Goal: Information Seeking & Learning: Learn about a topic

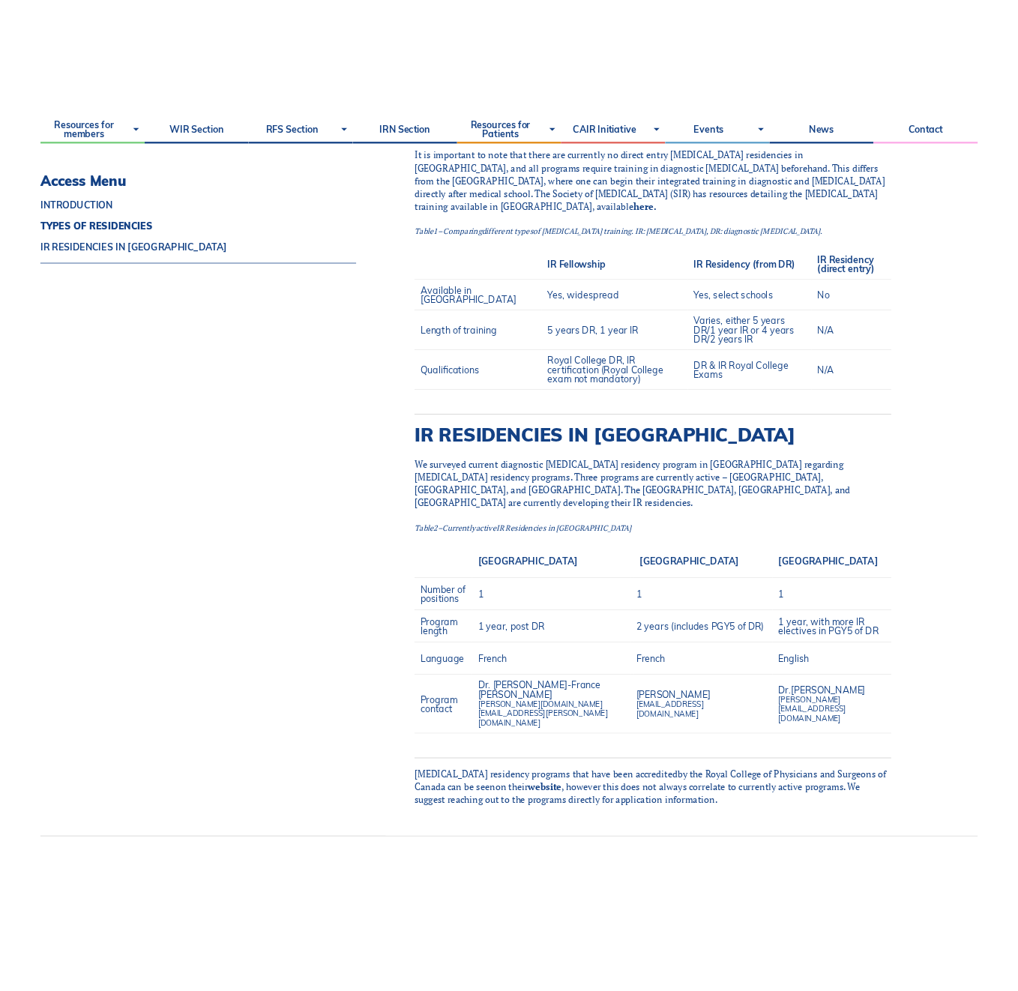
scroll to position [801, 0]
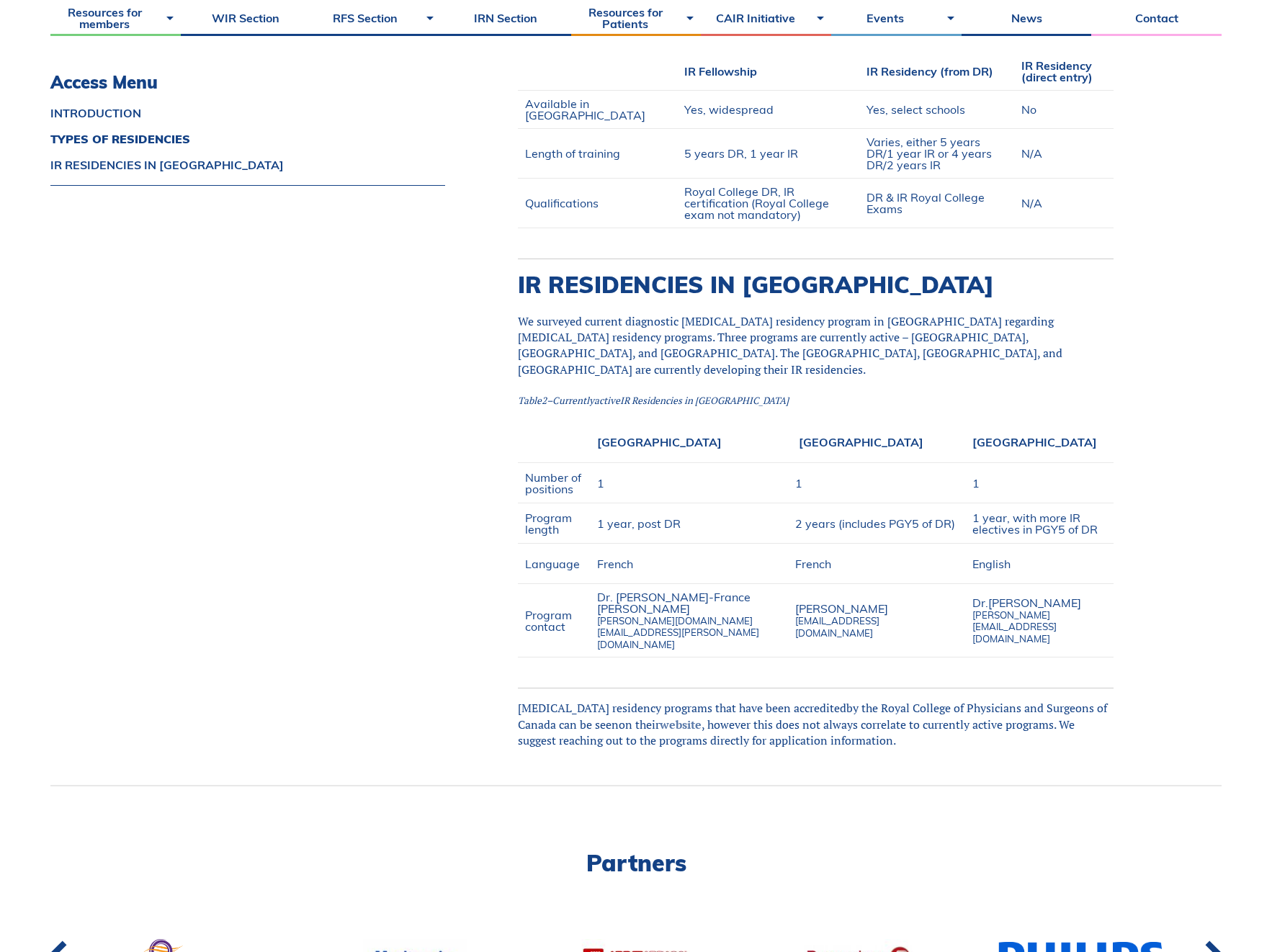
click at [701, 717] on link "website" at bounding box center [680, 724] width 41 height 15
click at [376, 339] on div "Access Menu INTRODUCTION TYPES OF RESIDENCIES IR RESIDENCIES IN CANADA" at bounding box center [248, 229] width 396 height 1111
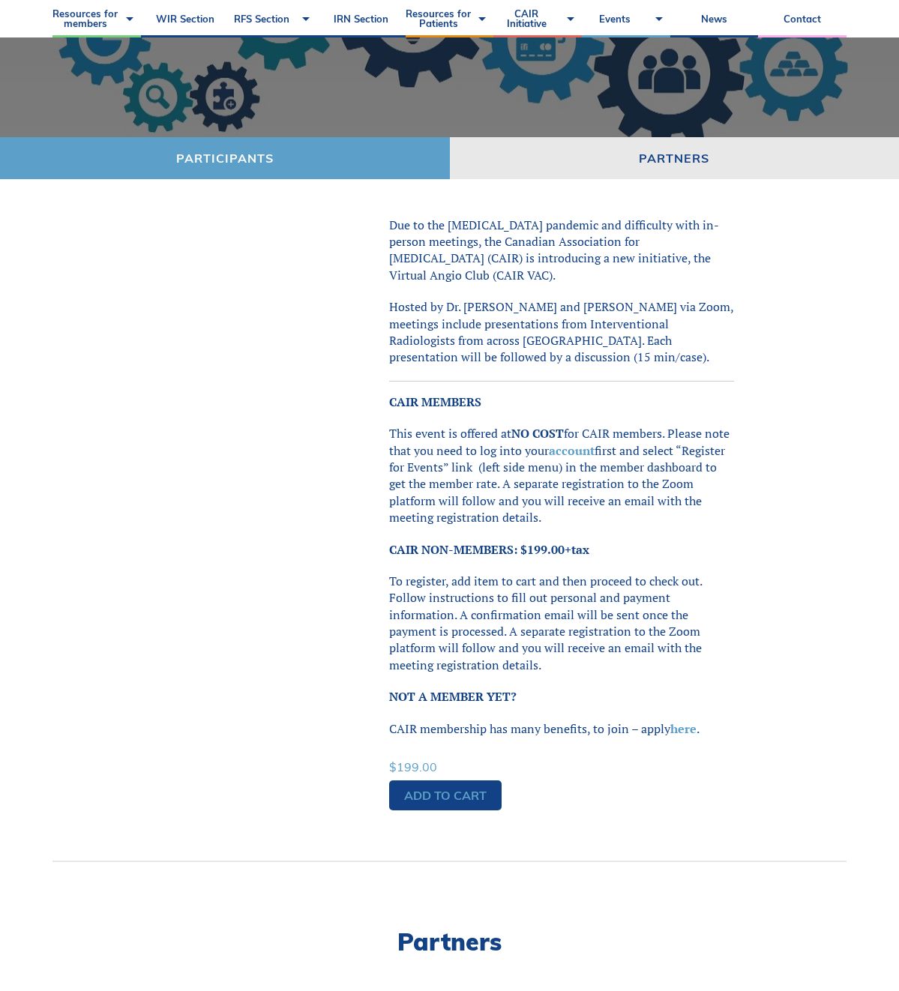
scroll to position [266, 0]
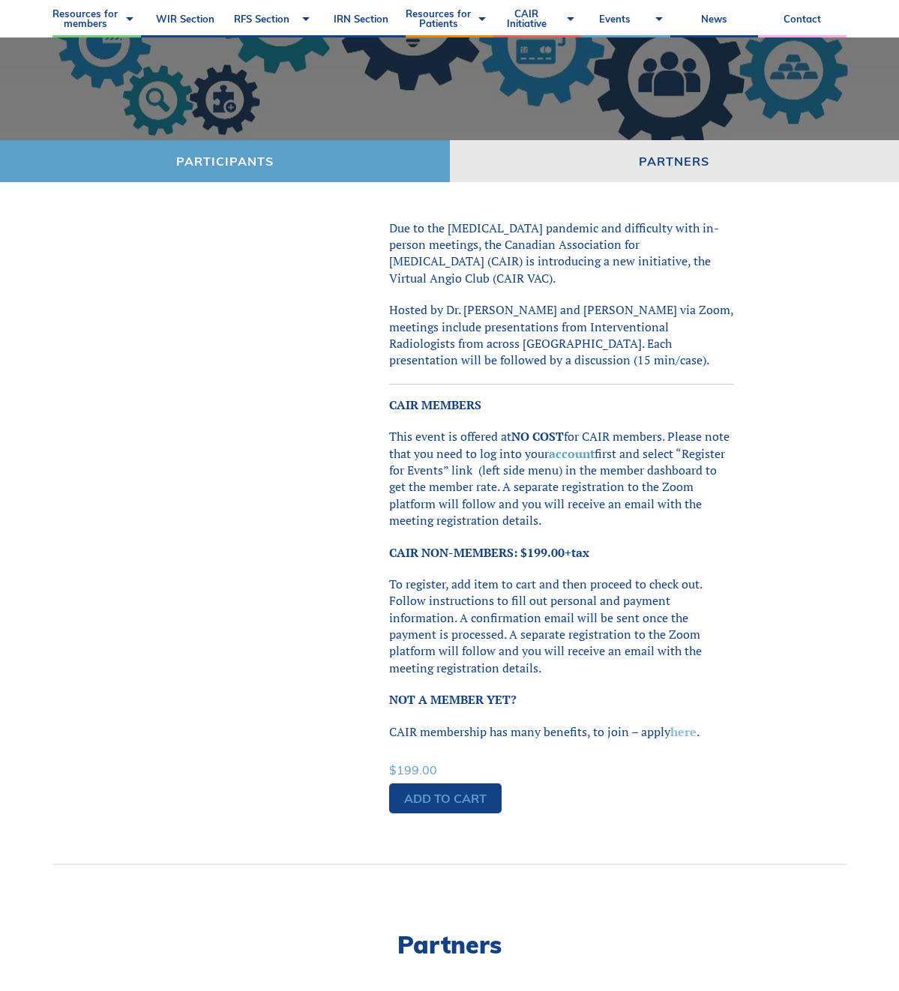
click at [675, 738] on link "here" at bounding box center [683, 731] width 26 height 16
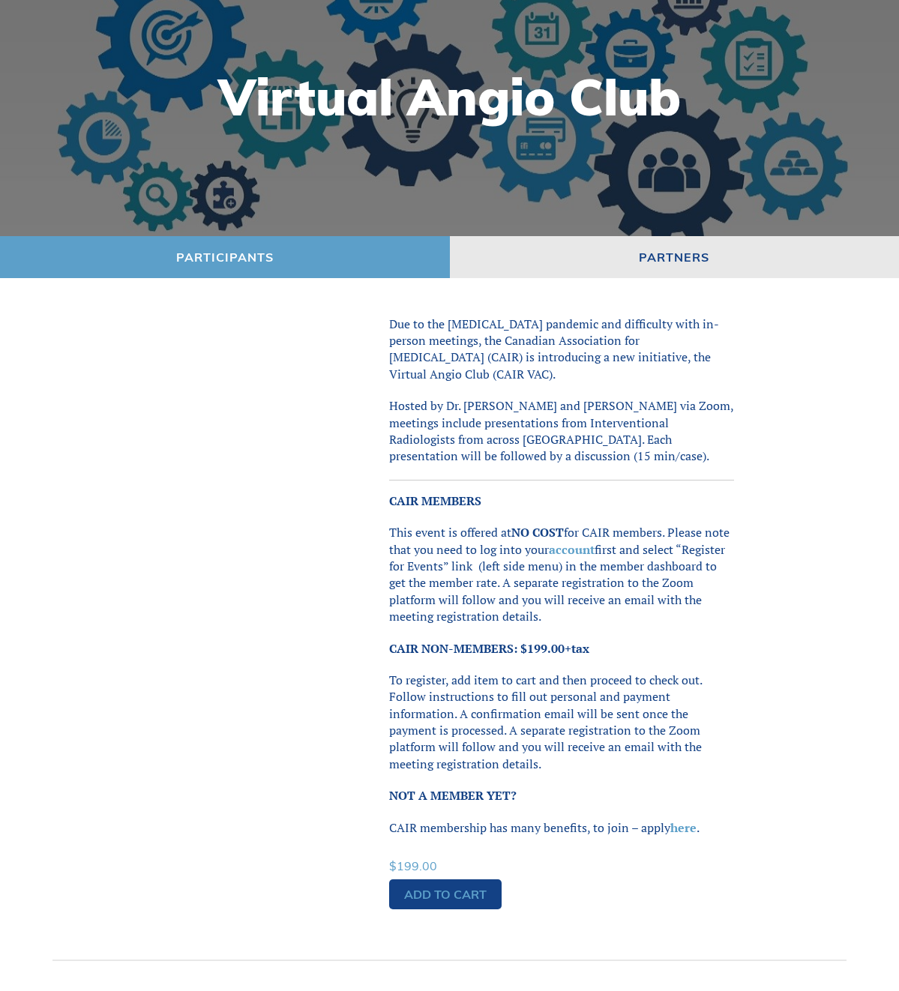
scroll to position [710, 0]
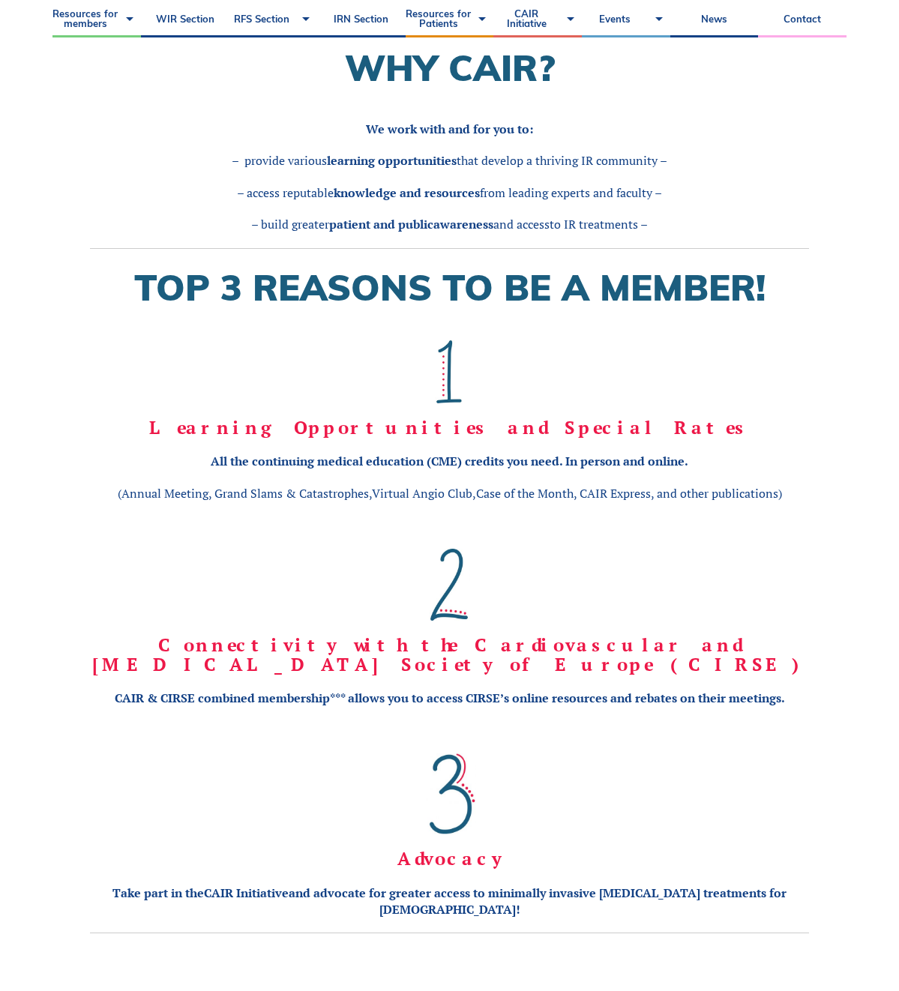
scroll to position [1064, 0]
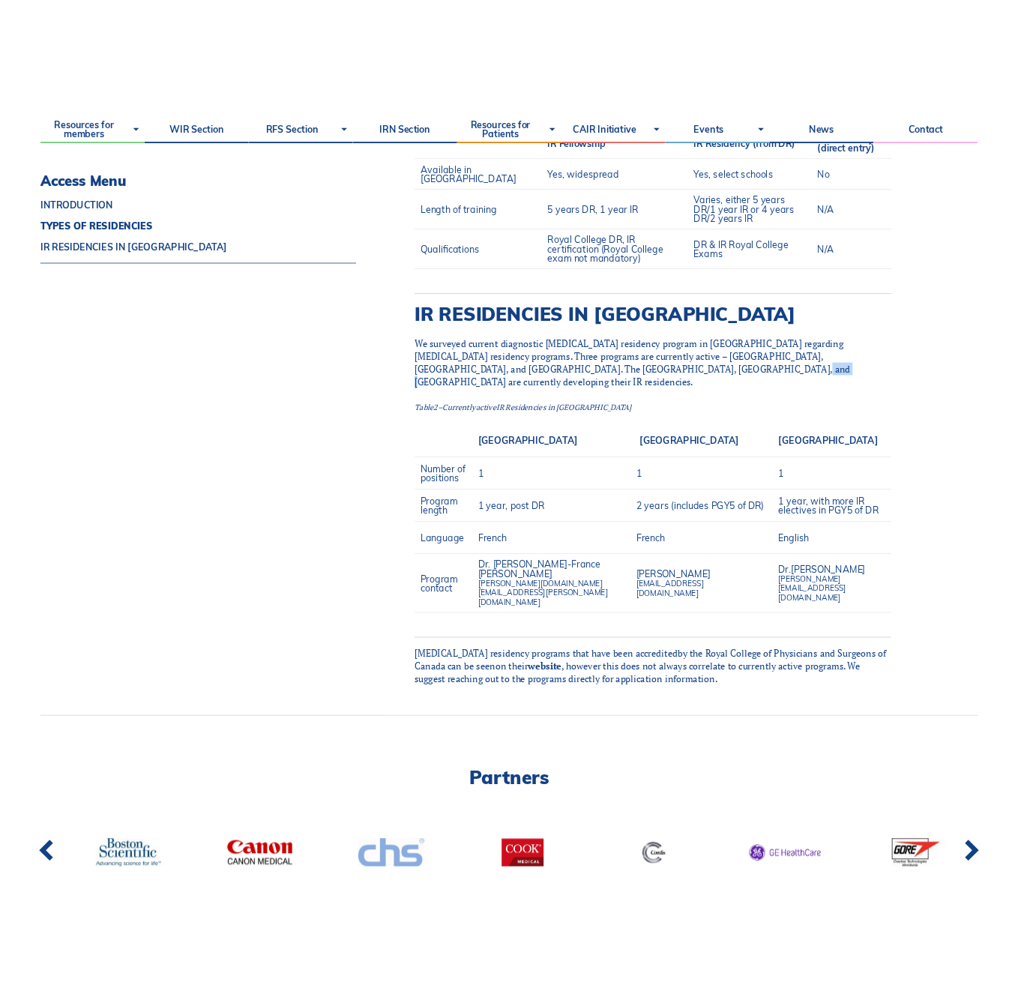
scroll to position [957, 0]
